Goal: Check status

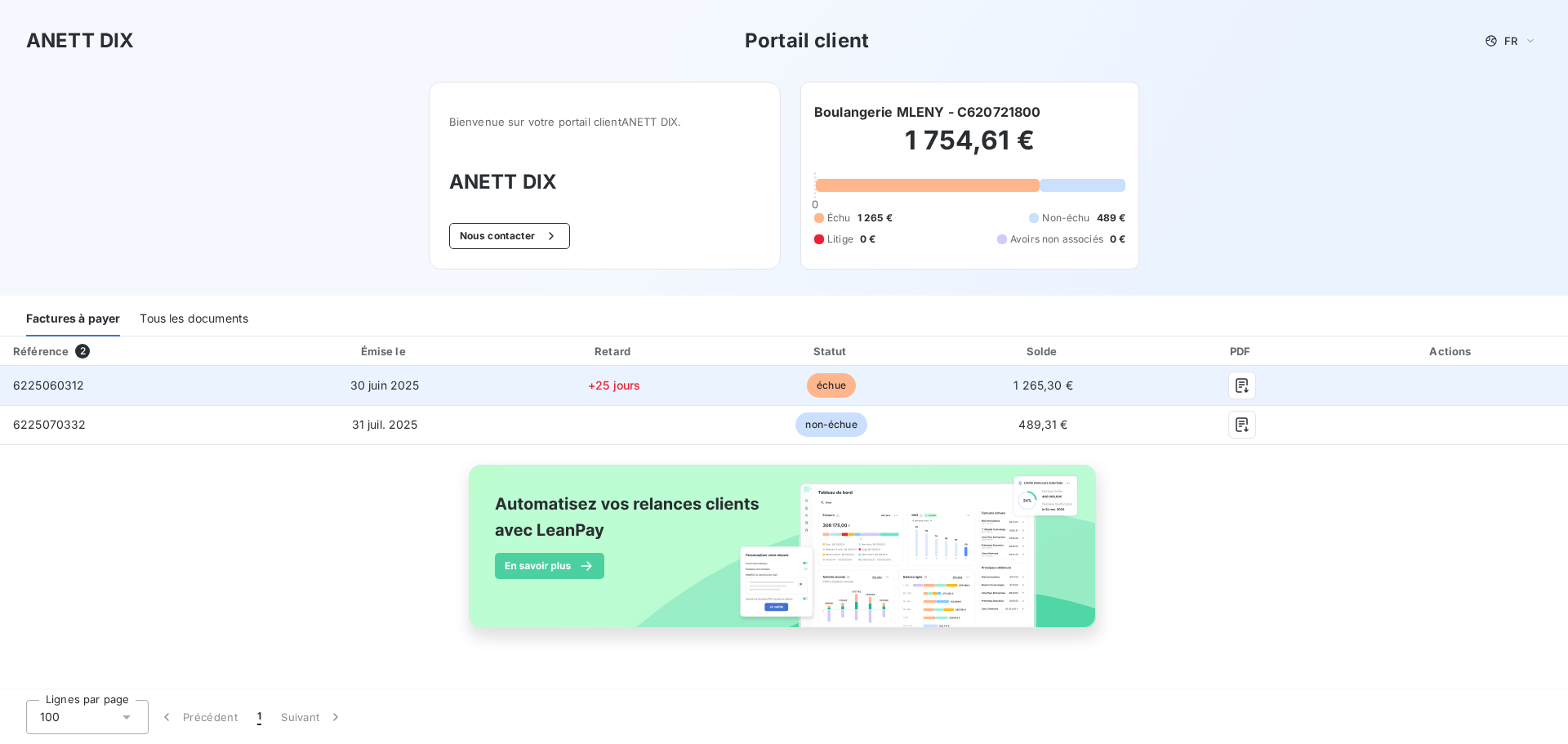
click at [51, 384] on span "6225060312" at bounding box center [49, 384] width 72 height 14
click at [268, 385] on td "30 juin 2025" at bounding box center [385, 385] width 240 height 39
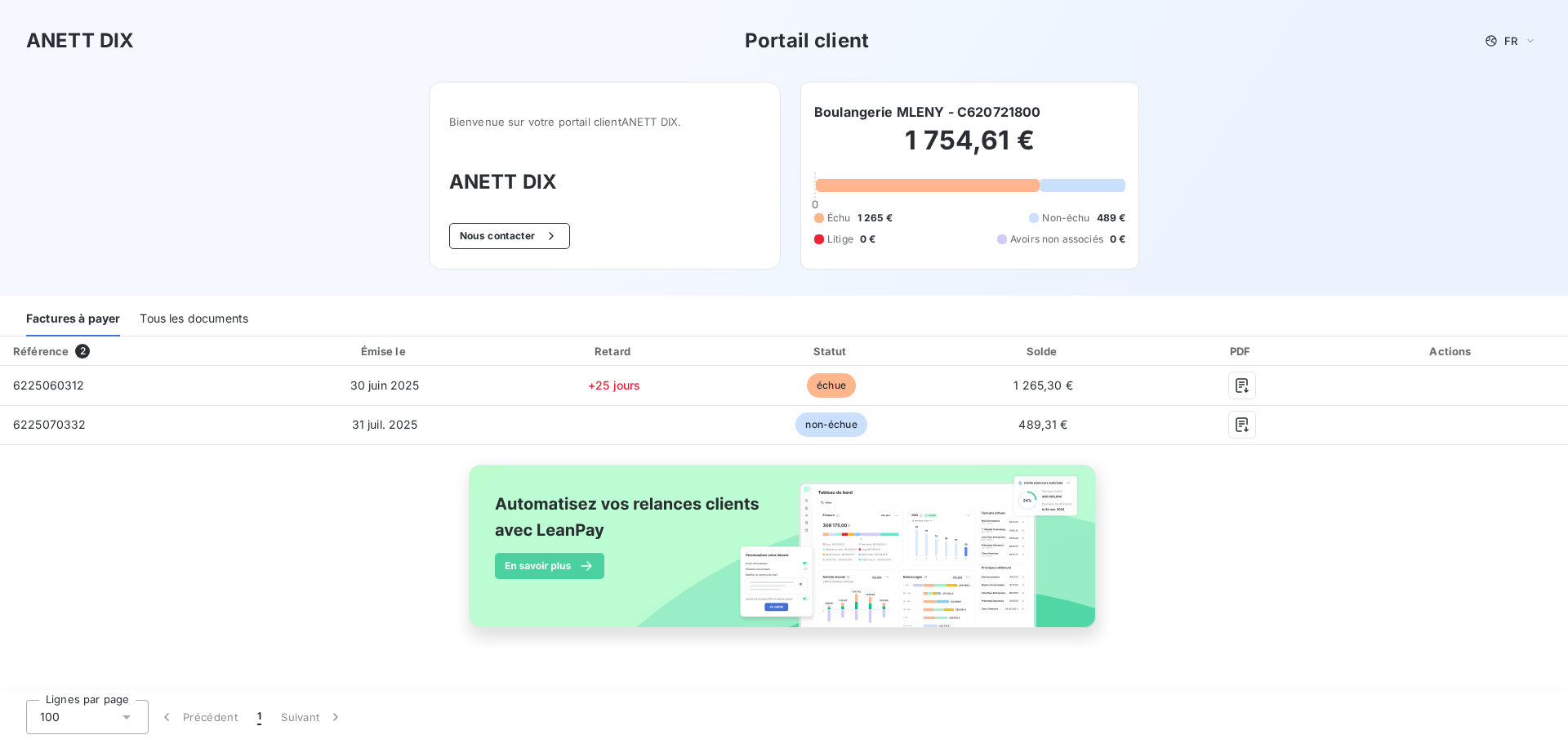
click at [215, 322] on div "Tous les documents" at bounding box center [194, 319] width 109 height 34
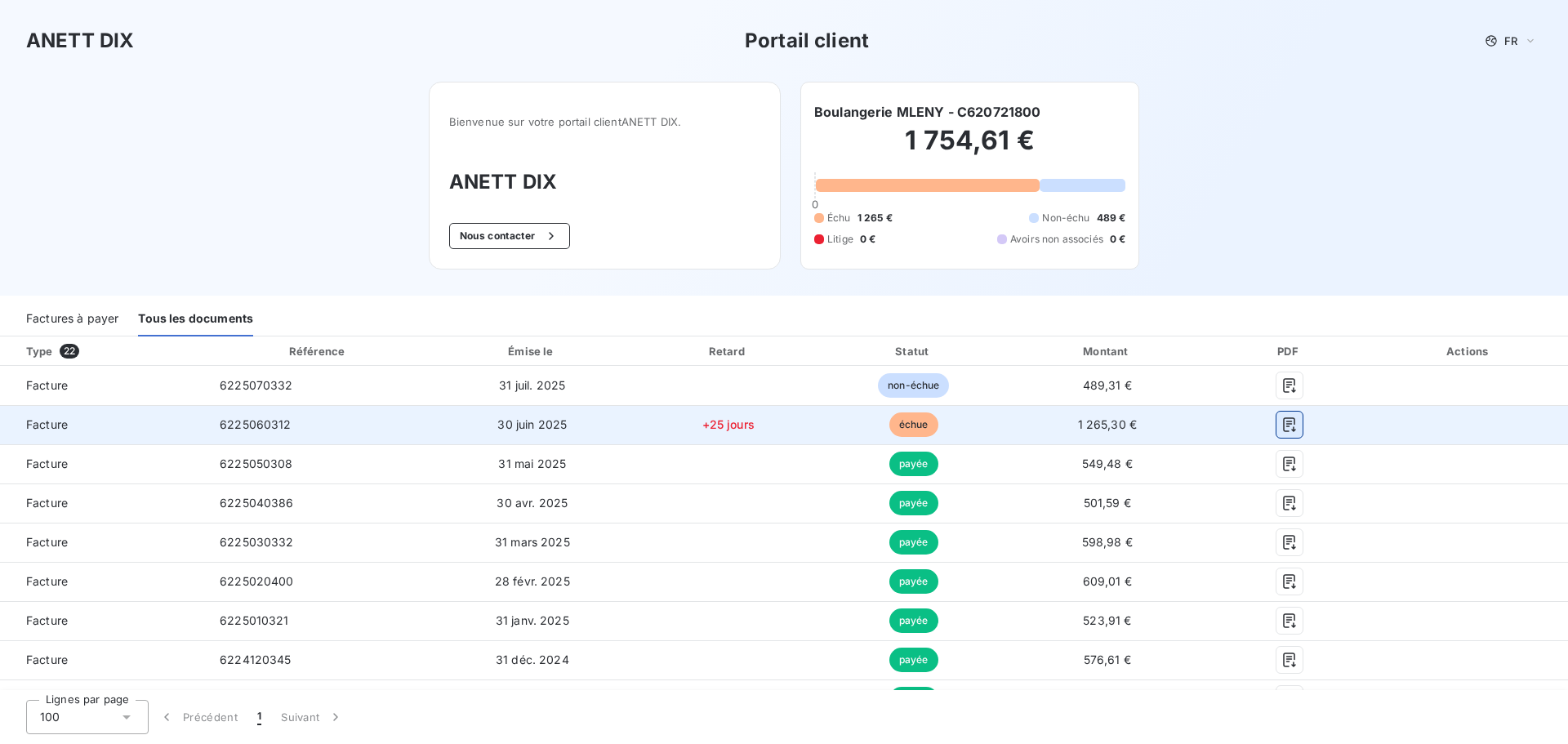
click at [1282, 419] on icon "button" at bounding box center [1290, 424] width 16 height 16
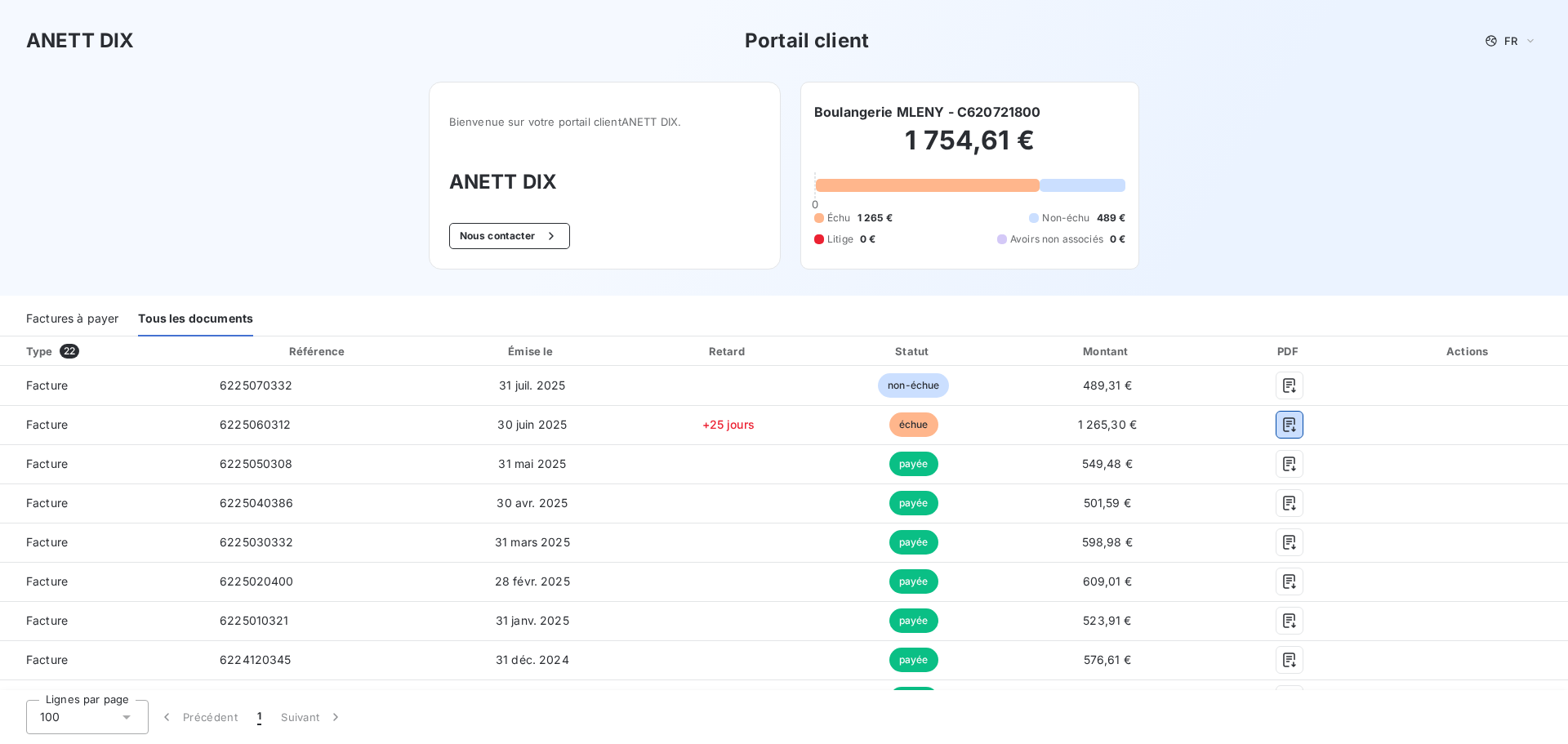
click at [92, 322] on div "Factures à payer" at bounding box center [72, 319] width 92 height 34
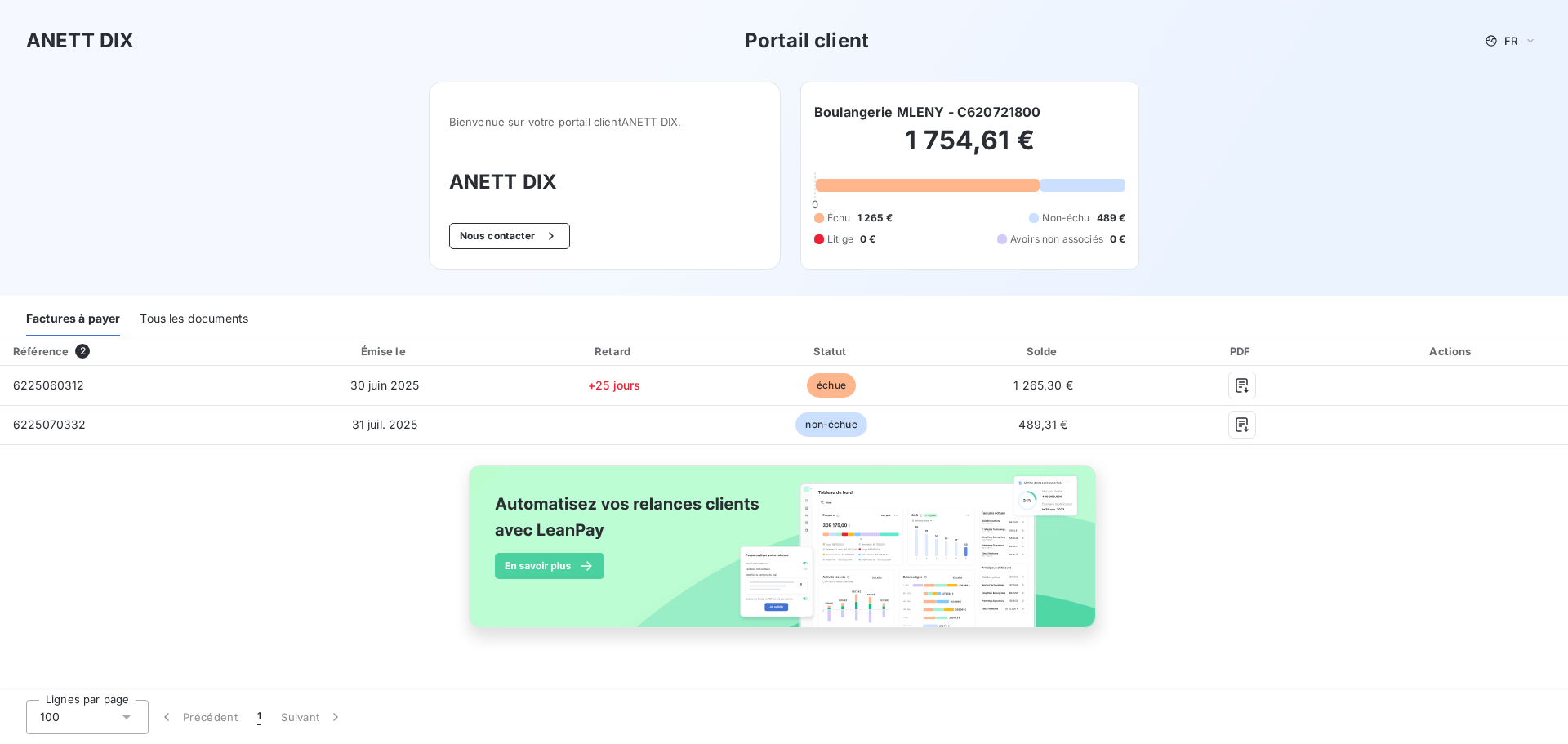
click at [499, 171] on h3 "ANETT DIX" at bounding box center [604, 182] width 311 height 29
click at [198, 216] on div "ANETT DIX Portail client FR Bienvenue sur votre portail client ANETT DIX . ANET…" at bounding box center [784, 147] width 1568 height 295
click at [298, 672] on div "Référence 2 Émise le Retard Statut Solde PDF Actions 6225060312 [DATE] +25 jour…" at bounding box center [784, 513] width 1568 height 355
click at [1555, 126] on div "ANETT DIX Portail client FR Bienvenue sur votre portail client ANETT DIX . ANET…" at bounding box center [784, 147] width 1568 height 295
